Goal: Navigation & Orientation: Find specific page/section

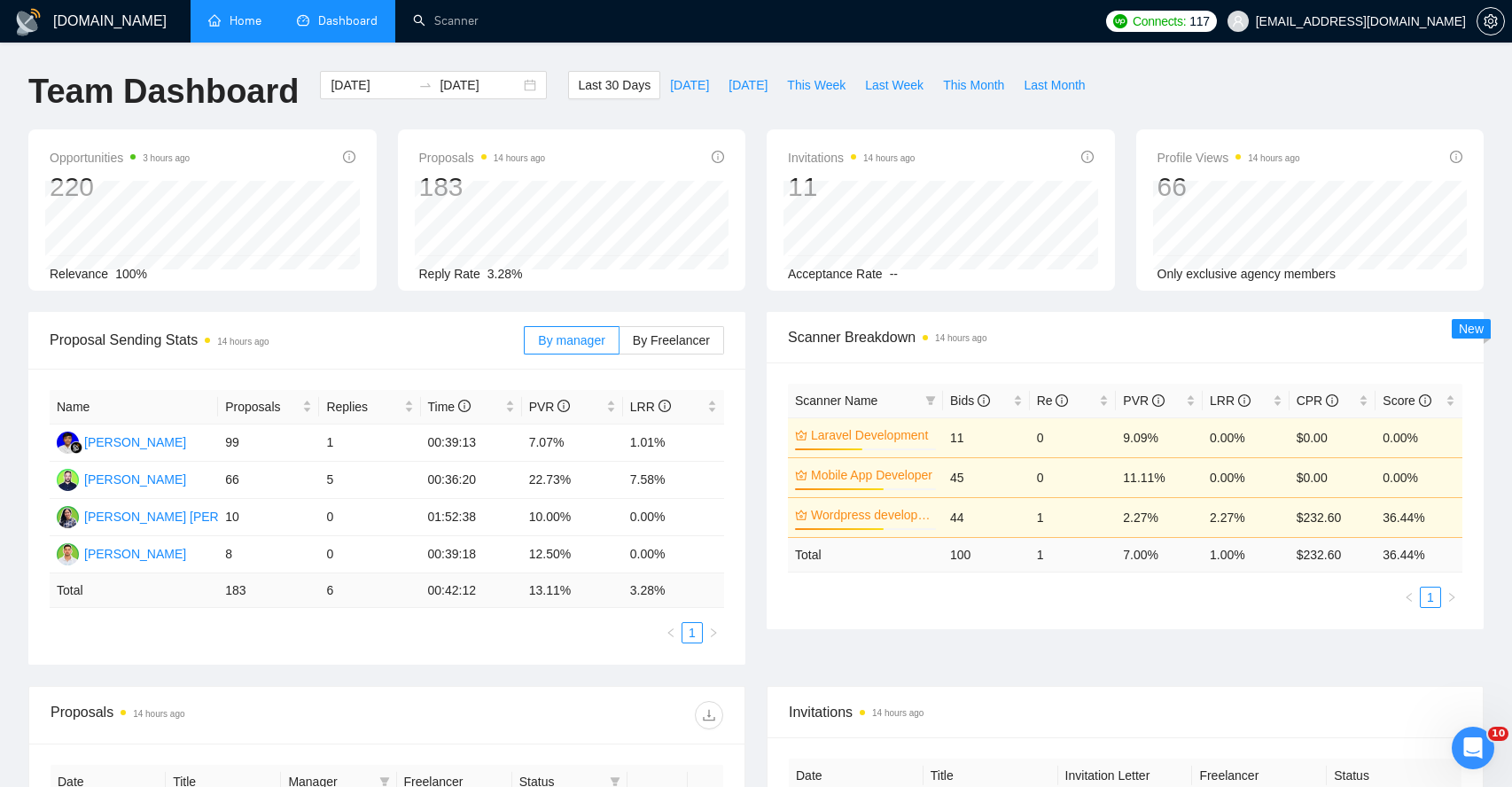
click at [238, 19] on link "Home" at bounding box center [235, 20] width 53 height 15
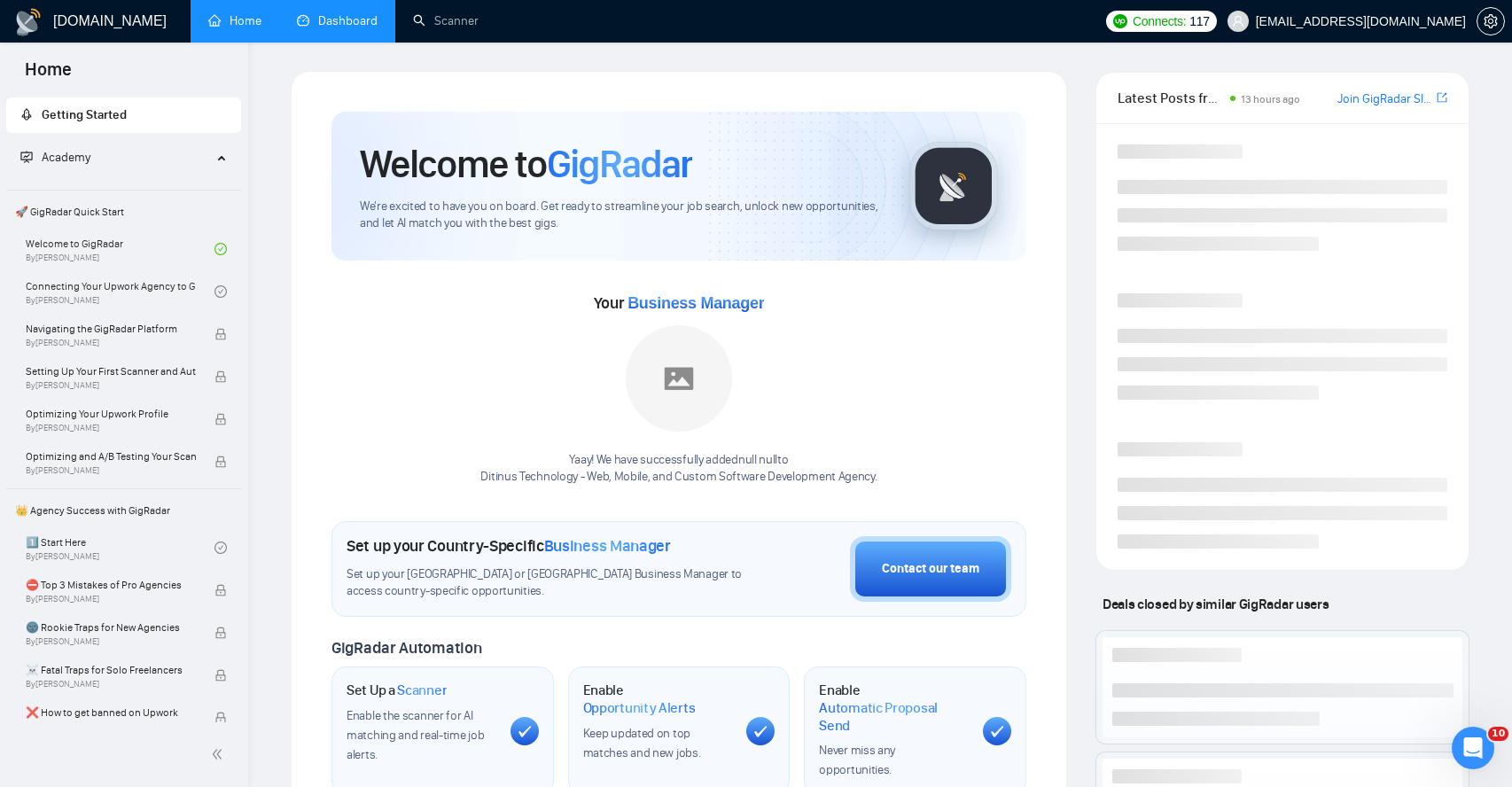
click at [361, 24] on link "Dashboard" at bounding box center [337, 20] width 81 height 15
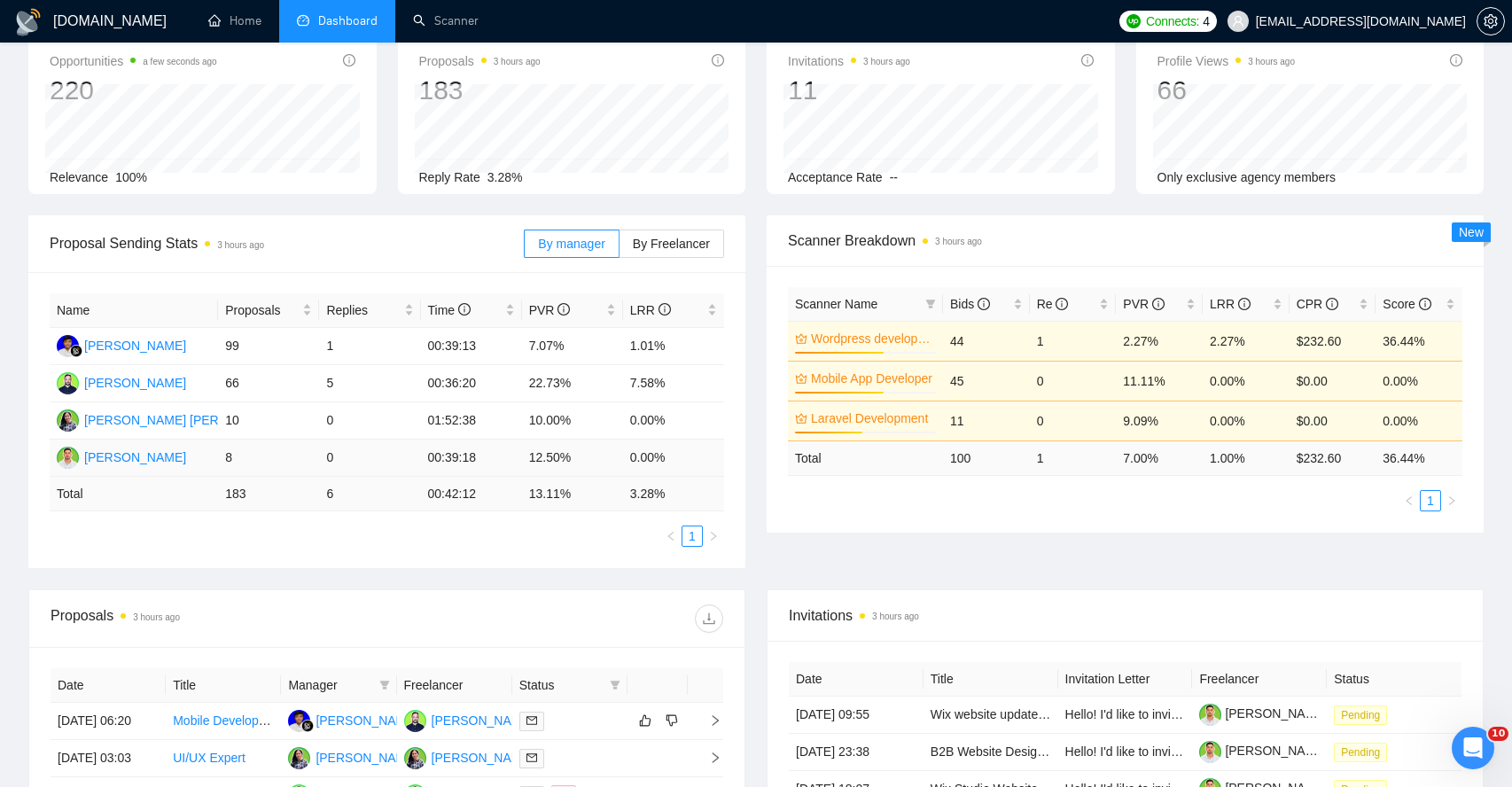
scroll to position [261, 0]
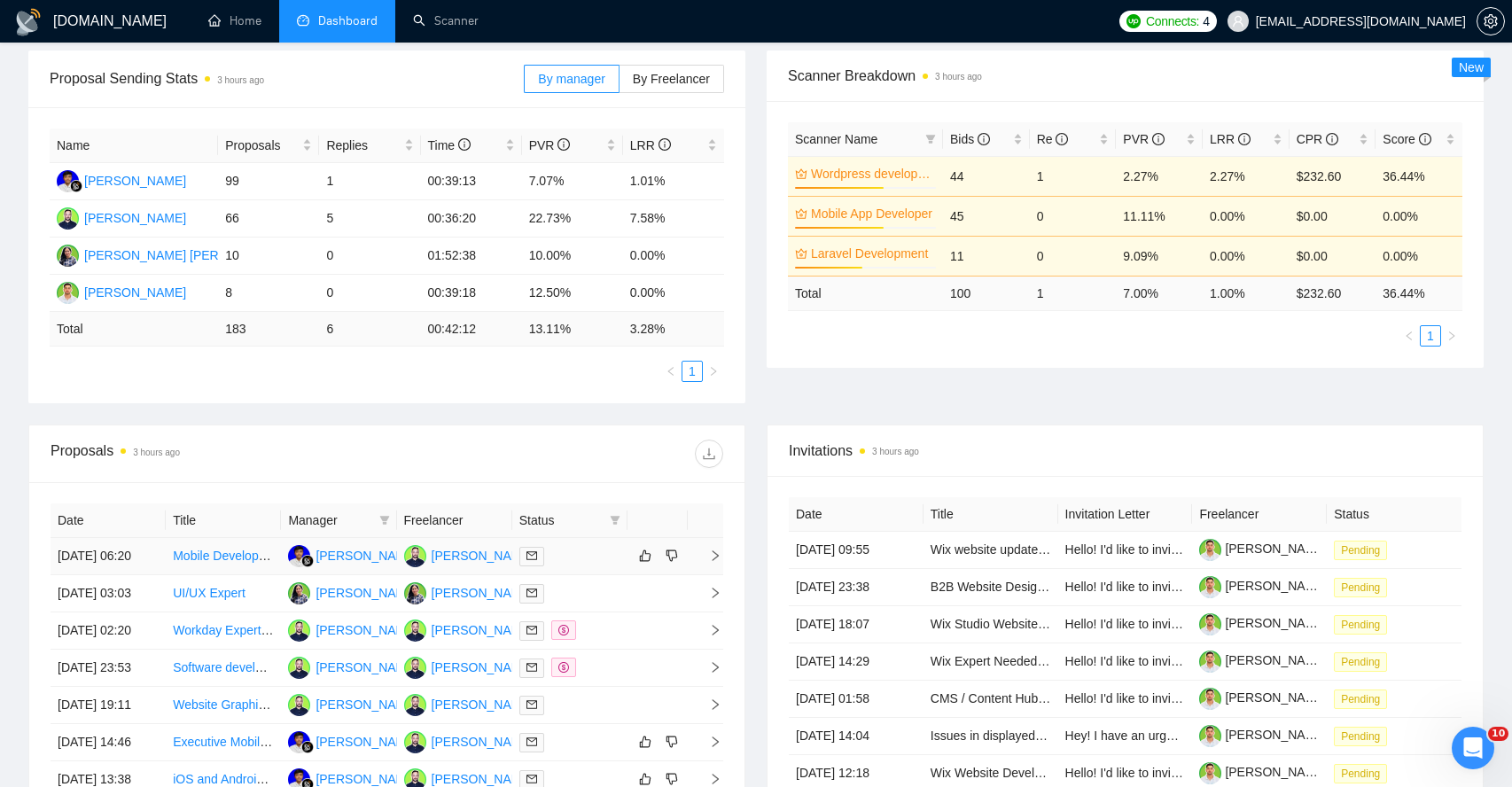
click at [711, 562] on icon "right" at bounding box center [715, 555] width 13 height 13
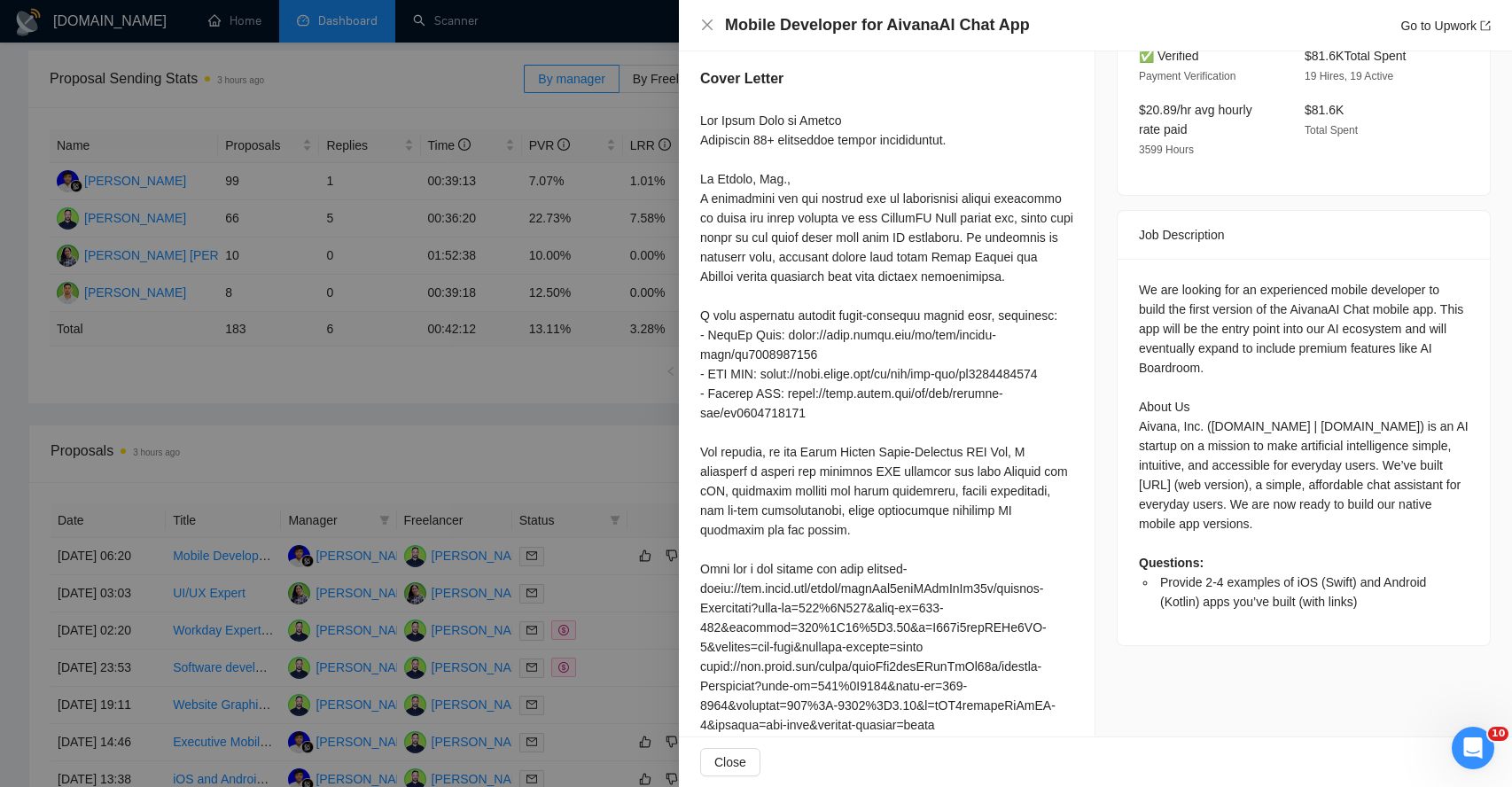
scroll to position [592, 0]
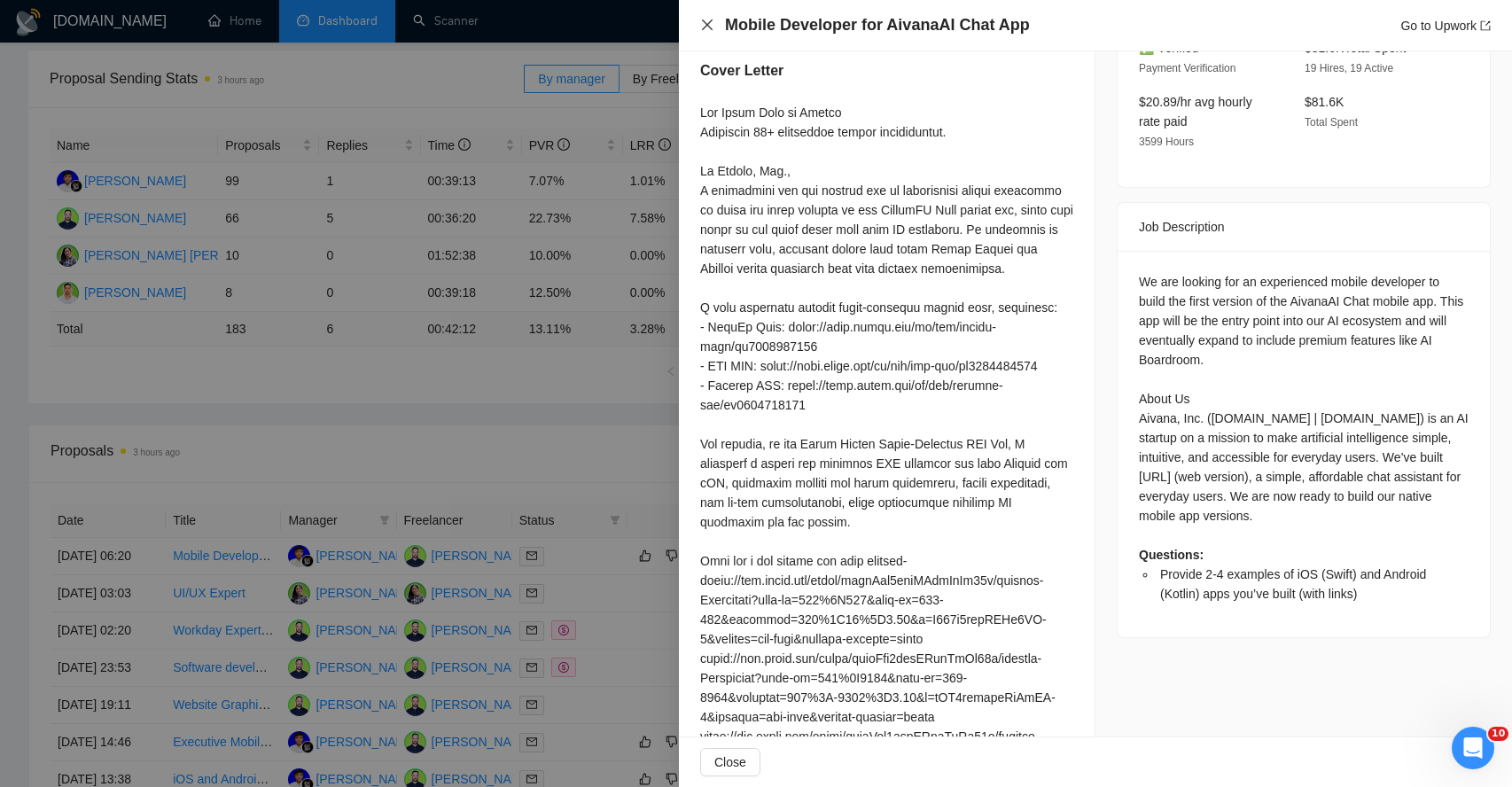
click at [711, 32] on icon "close" at bounding box center [707, 25] width 14 height 14
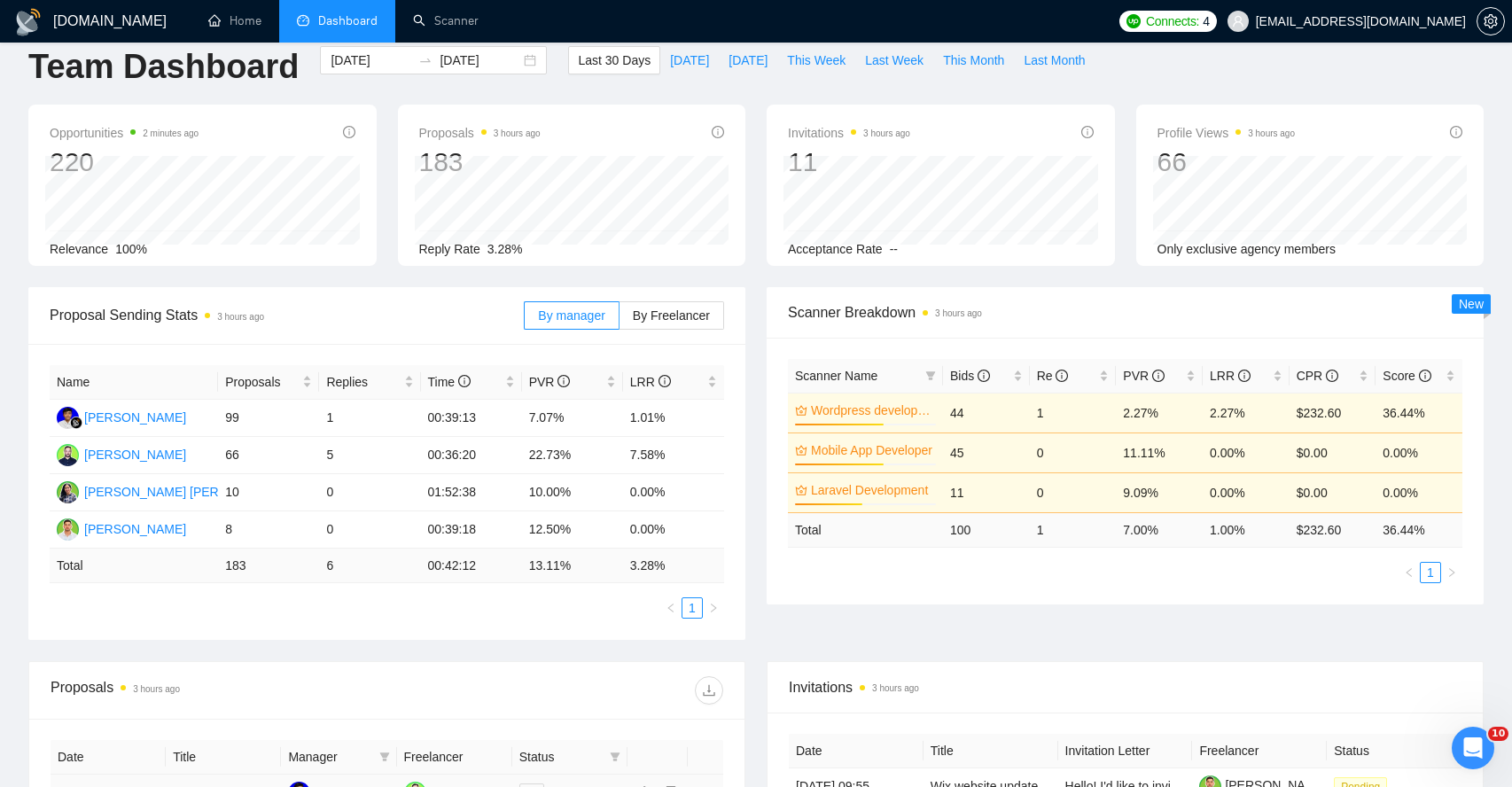
scroll to position [0, 0]
